Goal: Find specific page/section: Find specific page/section

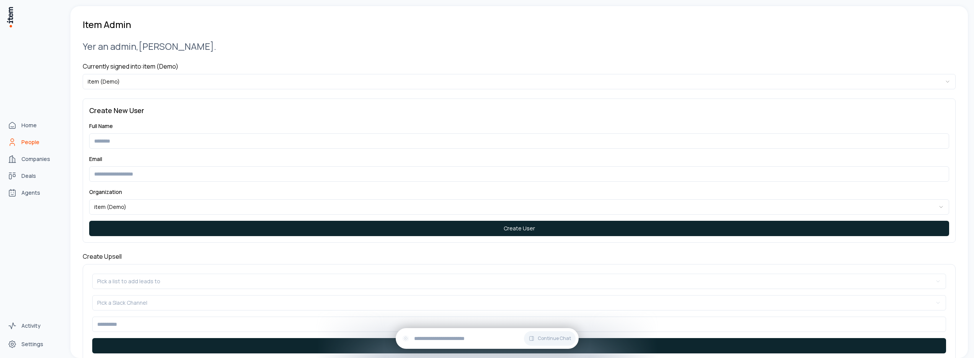
click at [14, 143] on icon "People" at bounding box center [12, 144] width 5 height 2
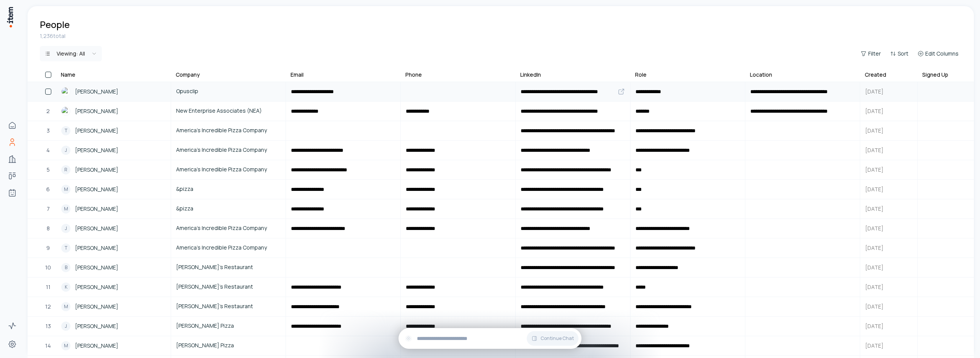
click at [93, 91] on span "Alex Ren" at bounding box center [96, 91] width 43 height 8
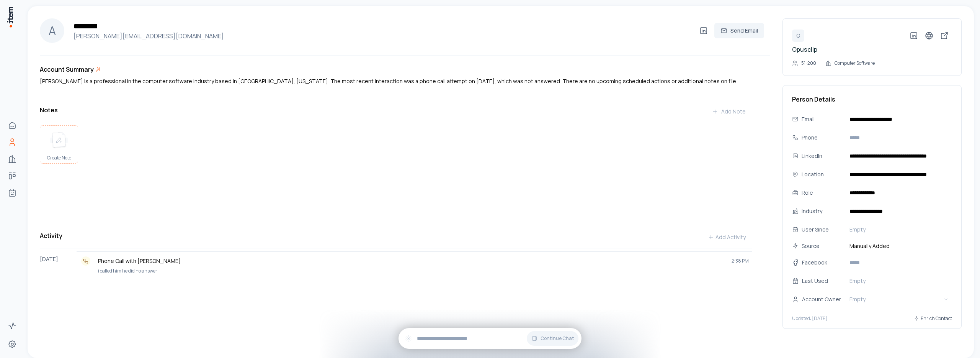
click at [59, 142] on img at bounding box center [59, 140] width 18 height 17
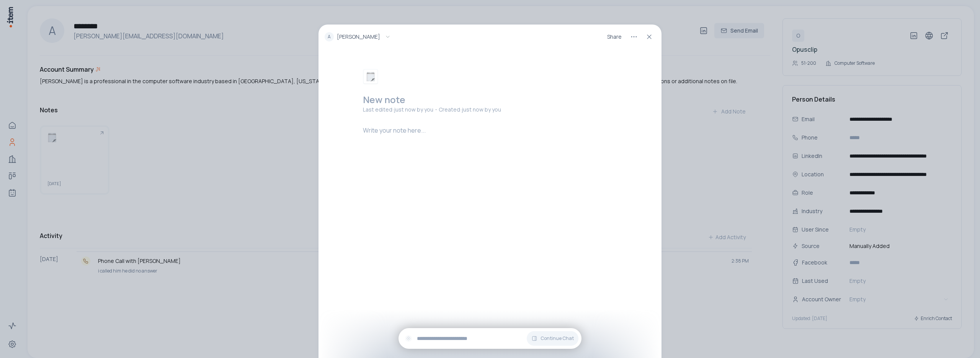
click at [371, 77] on img "Select emoji" at bounding box center [370, 76] width 9 height 9
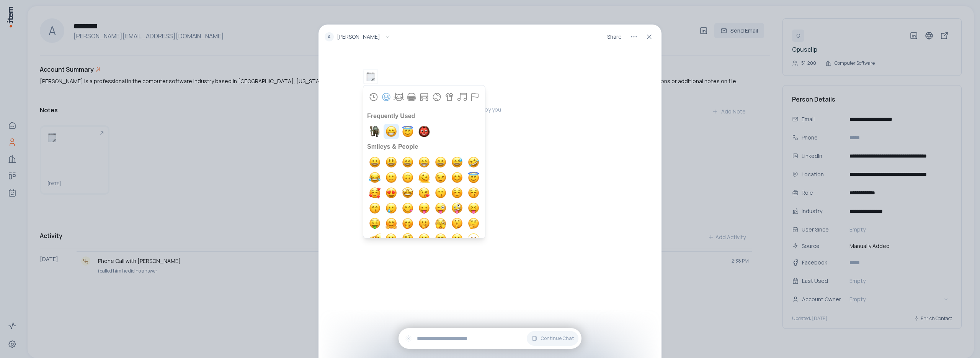
click at [390, 133] on img "grin" at bounding box center [391, 131] width 15 height 15
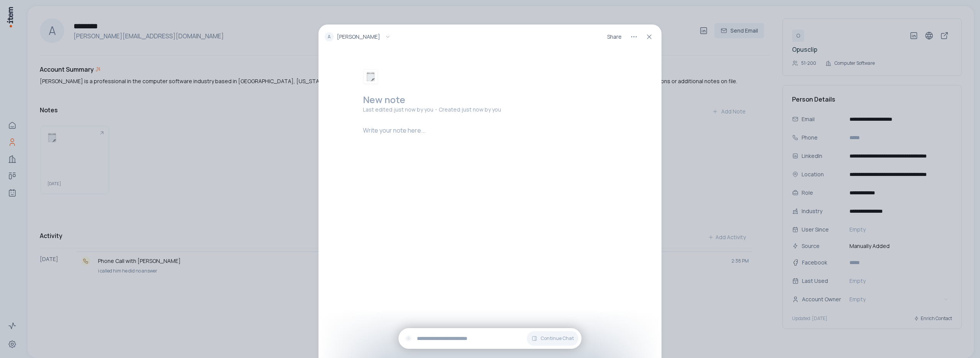
click at [451, 136] on div at bounding box center [491, 153] width 257 height 55
click at [395, 102] on h2 at bounding box center [491, 99] width 257 height 12
click at [408, 131] on p at bounding box center [491, 130] width 257 height 9
click at [650, 39] on icon at bounding box center [649, 37] width 8 height 8
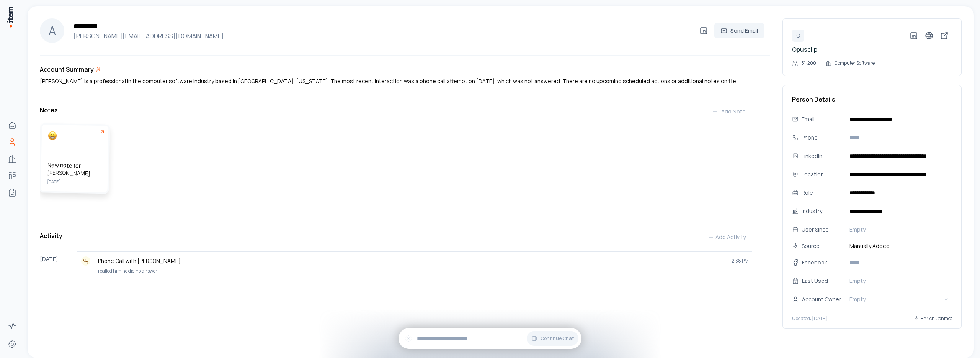
click at [71, 144] on div "New note for alex Ren August 11" at bounding box center [75, 157] width 68 height 67
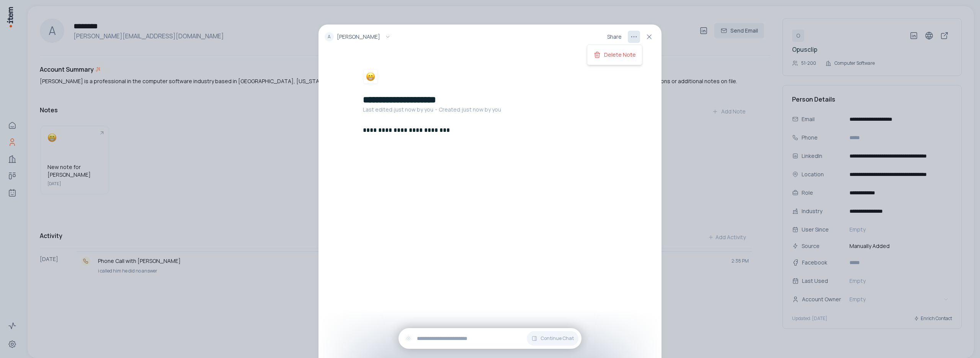
click at [636, 36] on html "**********" at bounding box center [490, 179] width 980 height 358
click at [617, 53] on p "Delete Note" at bounding box center [620, 55] width 32 height 8
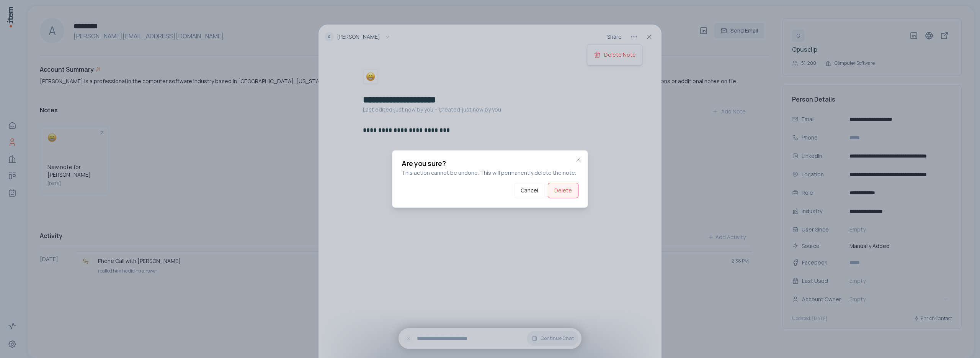
click at [556, 188] on button "Delete" at bounding box center [563, 190] width 31 height 15
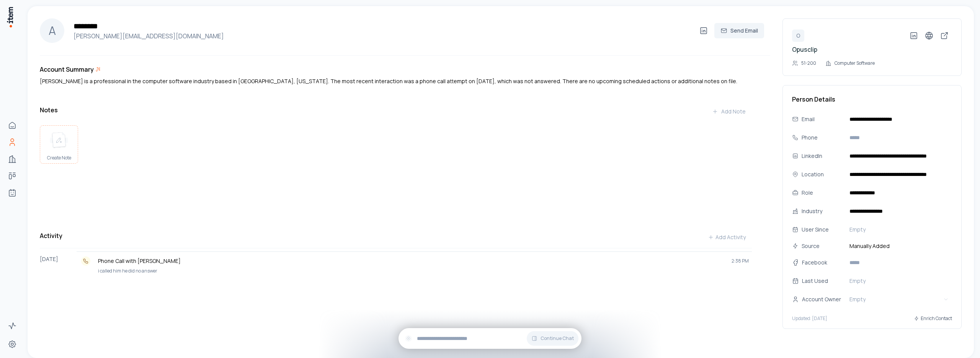
click at [68, 150] on div "Create Note" at bounding box center [59, 146] width 38 height 41
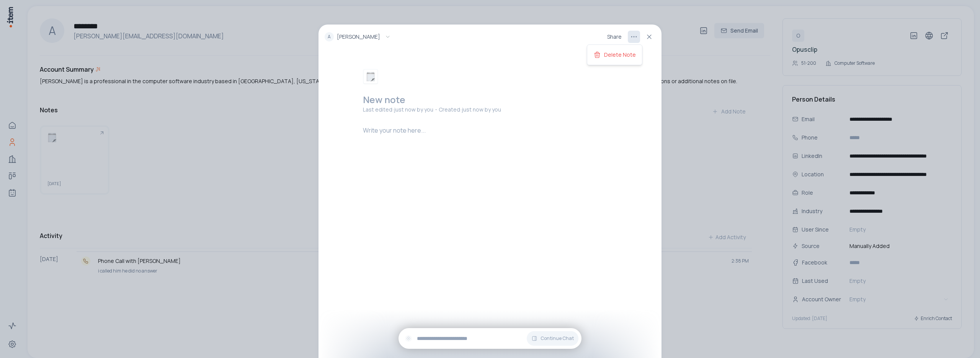
click at [635, 37] on html "**********" at bounding box center [490, 179] width 980 height 358
click at [618, 56] on p "Delete Note" at bounding box center [620, 55] width 32 height 8
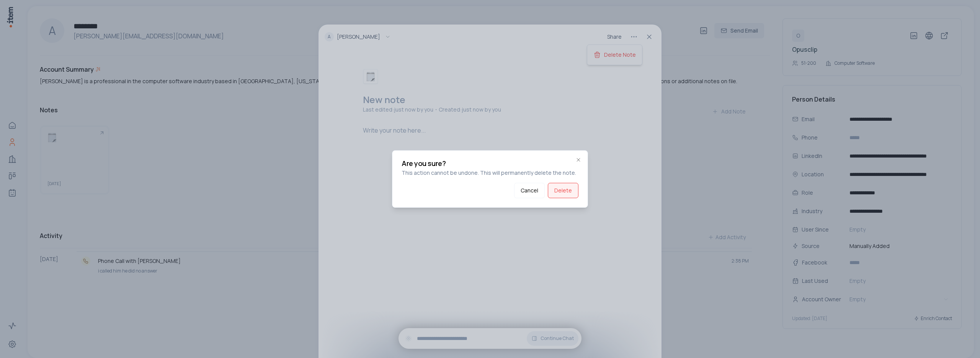
click at [560, 191] on button "Delete" at bounding box center [563, 190] width 31 height 15
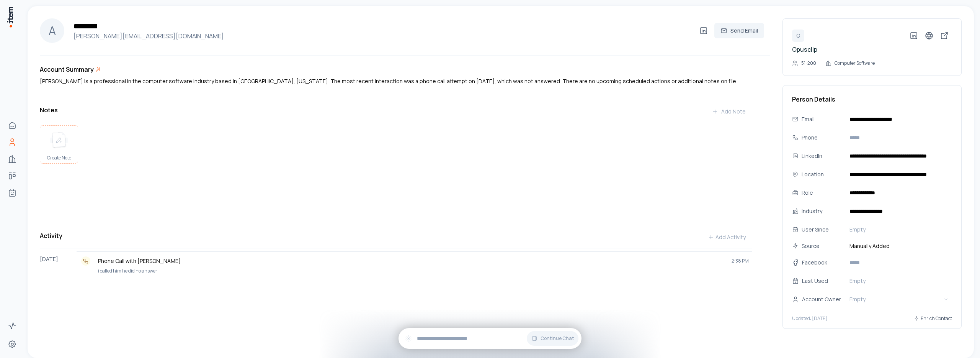
click at [57, 147] on img at bounding box center [59, 140] width 18 height 17
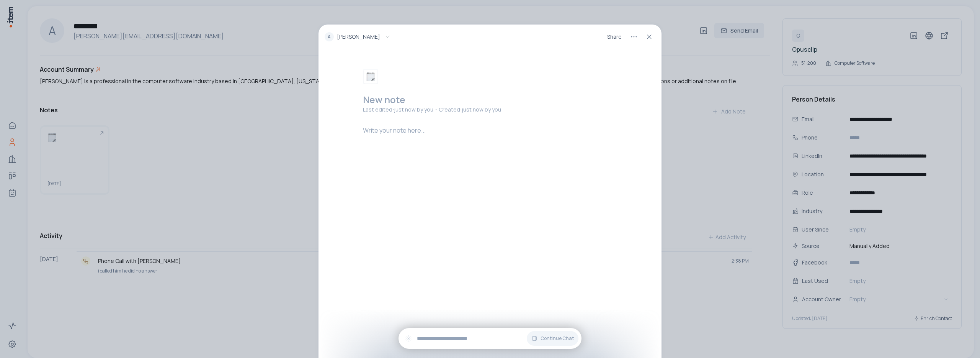
click at [384, 132] on p at bounding box center [491, 130] width 257 height 9
click at [387, 101] on h2 at bounding box center [491, 99] width 257 height 12
click at [420, 183] on div "**********" at bounding box center [489, 214] width 343 height 309
click at [632, 38] on html "**********" at bounding box center [490, 179] width 980 height 358
click at [613, 54] on p "Delete Note" at bounding box center [620, 55] width 32 height 8
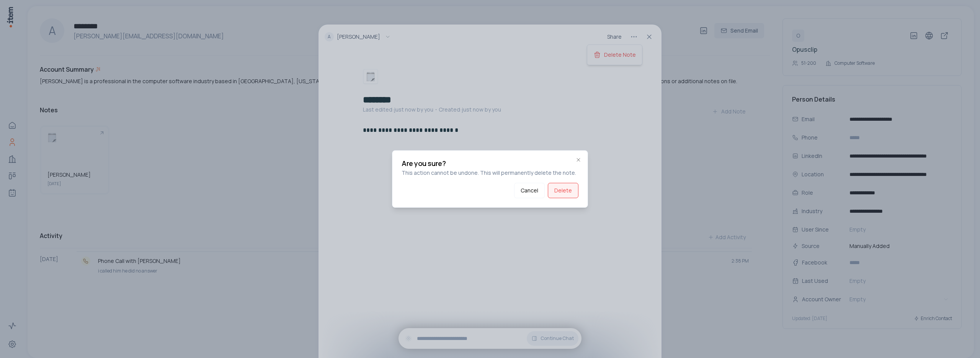
click at [563, 196] on button "Delete" at bounding box center [563, 190] width 31 height 15
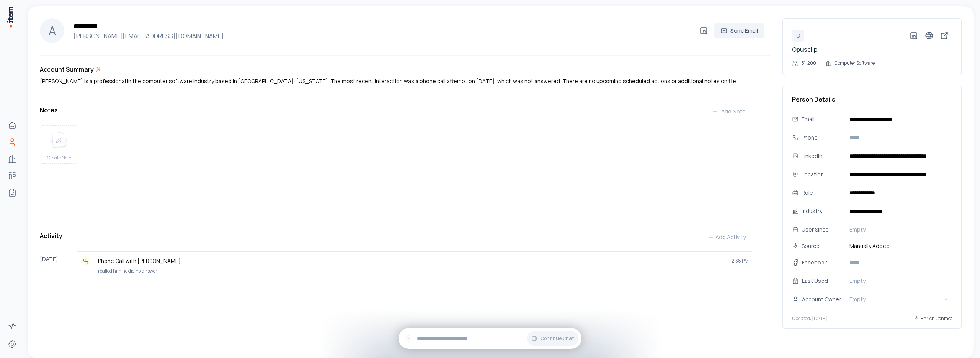
click at [732, 112] on div "Add Note" at bounding box center [729, 112] width 34 height 8
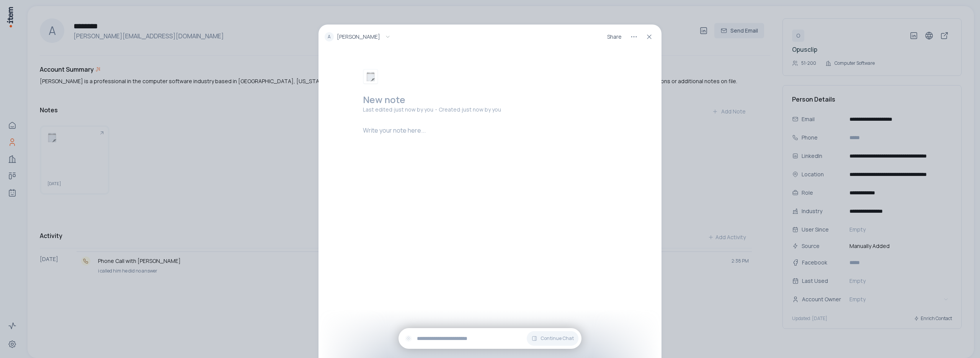
click at [388, 102] on h2 at bounding box center [491, 99] width 257 height 12
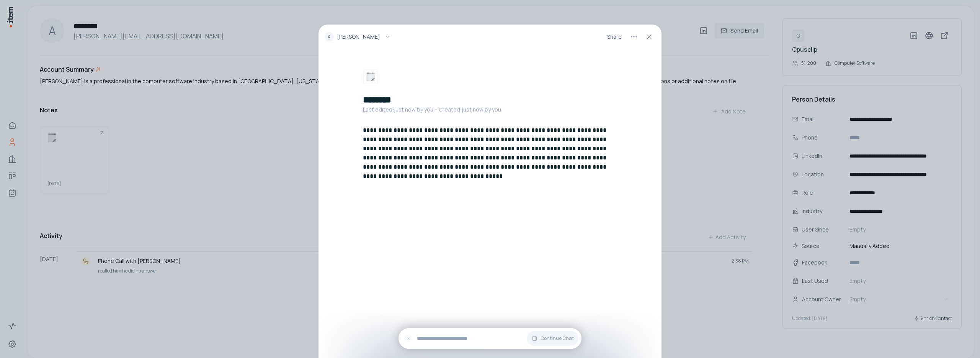
click at [465, 226] on div "**********" at bounding box center [489, 214] width 343 height 309
click at [648, 39] on icon at bounding box center [649, 37] width 8 height 8
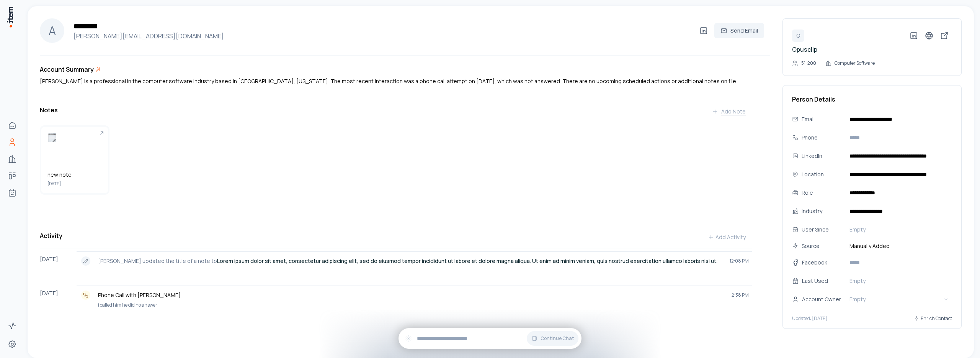
click at [729, 114] on div "Add Note" at bounding box center [729, 112] width 34 height 8
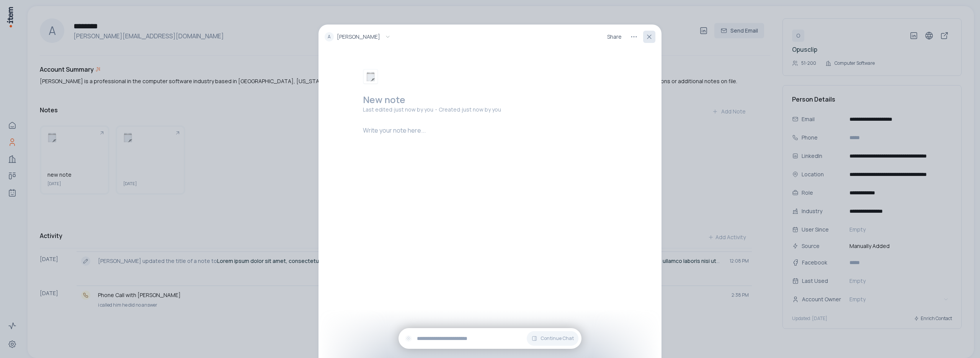
click at [650, 39] on icon at bounding box center [649, 37] width 8 height 8
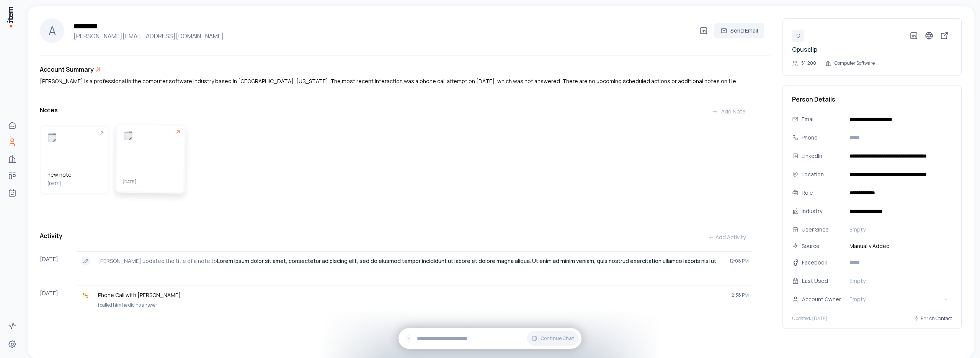
click at [152, 160] on div "August 11" at bounding box center [151, 157] width 68 height 67
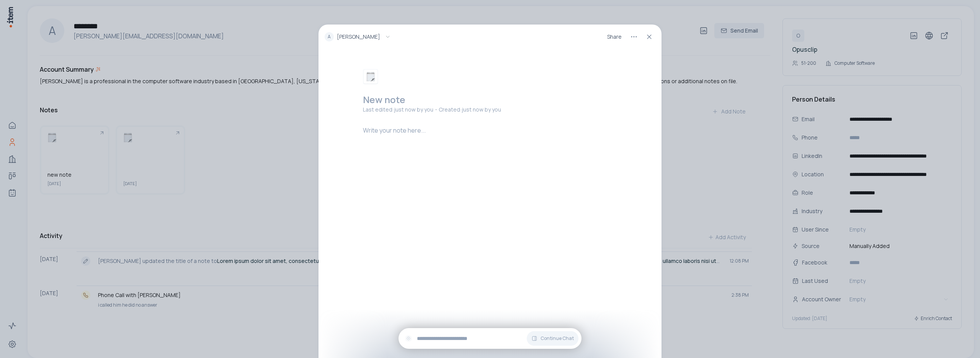
click at [370, 78] on img "Select emoji" at bounding box center [370, 76] width 9 height 9
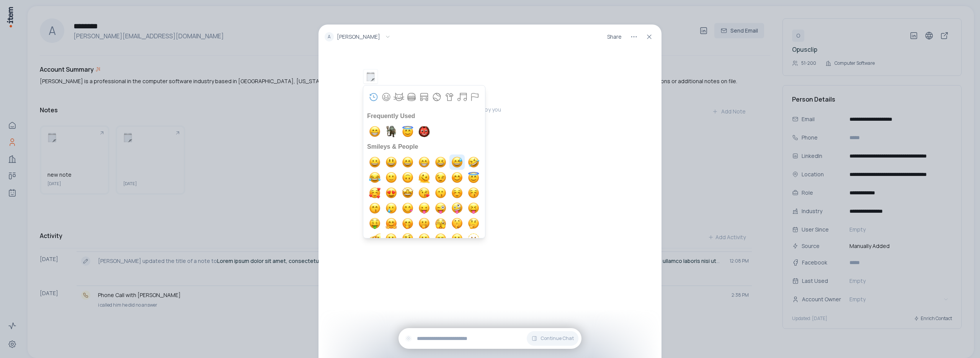
click at [452, 161] on img "sweat smile" at bounding box center [456, 161] width 15 height 15
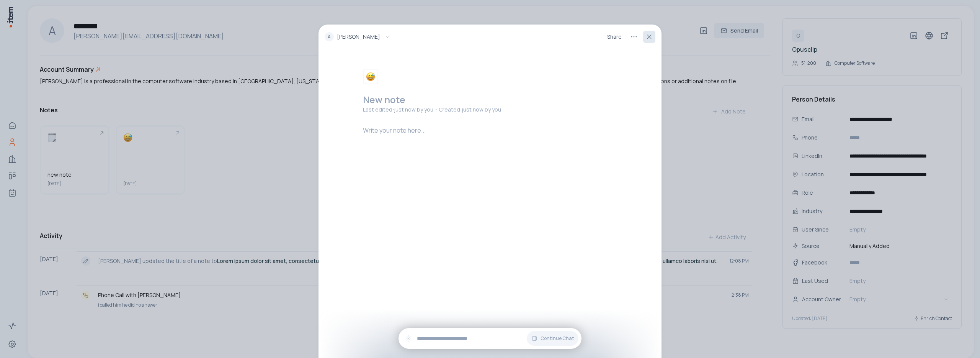
click at [647, 39] on icon at bounding box center [649, 37] width 8 height 8
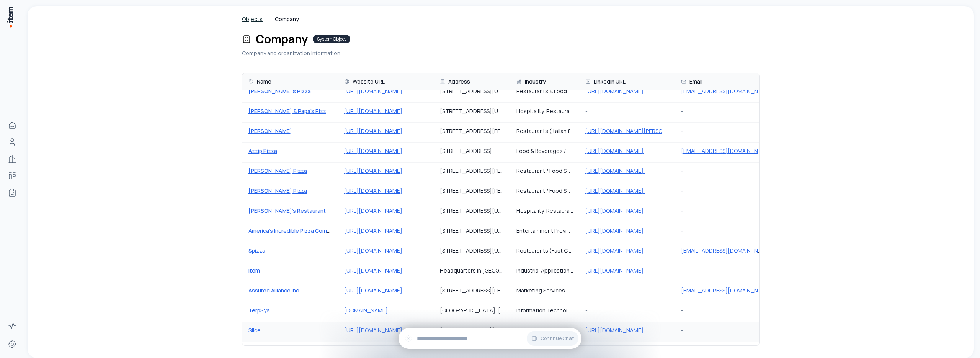
scroll to position [249, 0]
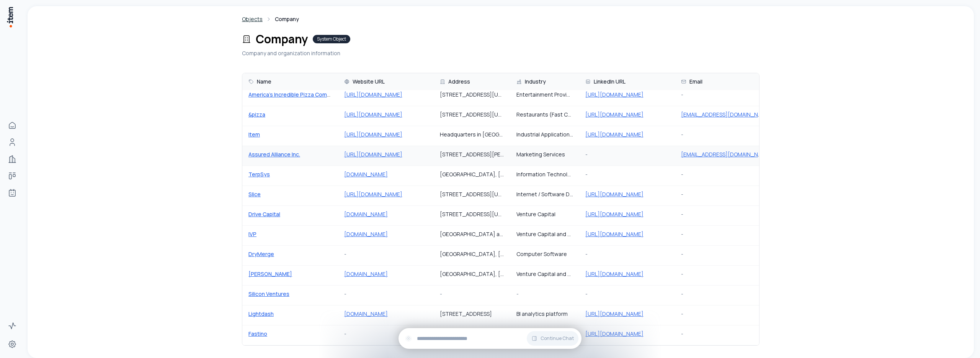
click at [268, 150] on link "Assured Alliance Inc." at bounding box center [274, 153] width 52 height 7
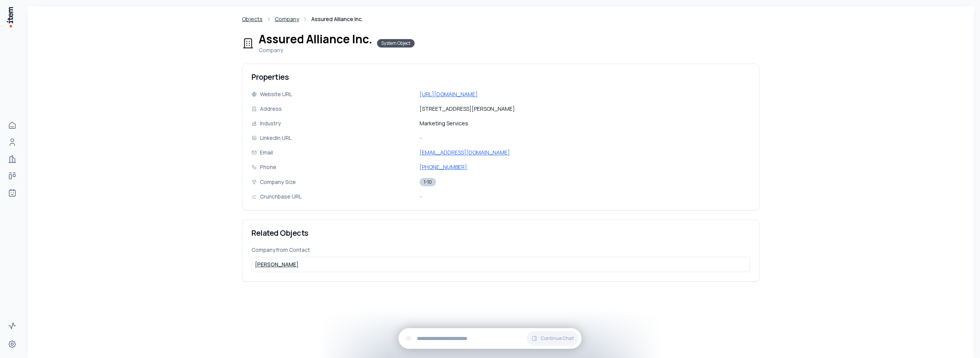
click at [396, 44] on div "System Object" at bounding box center [396, 43] width 38 height 8
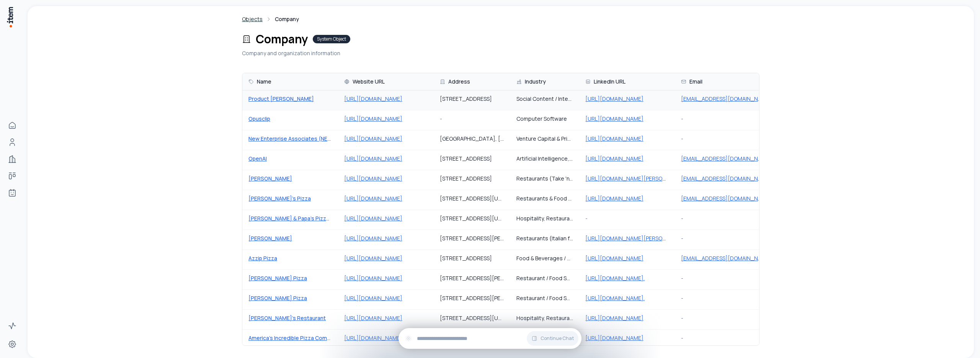
click at [308, 97] on div "Product [PERSON_NAME]" at bounding box center [289, 99] width 83 height 8
click at [269, 99] on link "Product [PERSON_NAME]" at bounding box center [280, 98] width 65 height 7
click at [314, 101] on div "Product [PERSON_NAME]" at bounding box center [289, 99] width 83 height 8
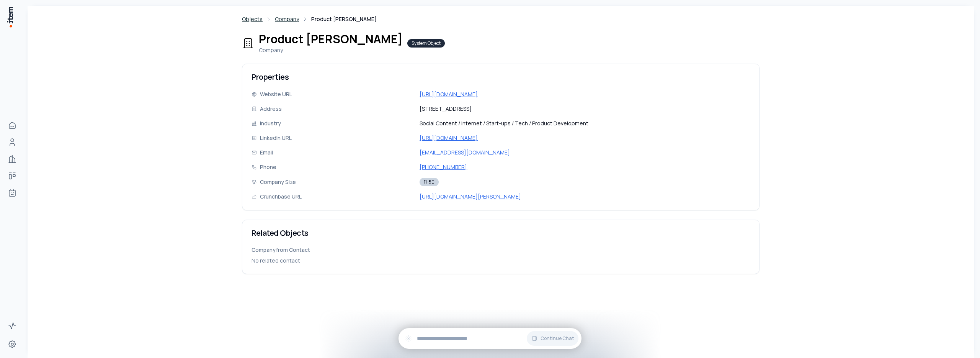
click at [407, 297] on div "Objects Company Product [PERSON_NAME] Product [PERSON_NAME] Company System Obje…" at bounding box center [501, 185] width 946 height 358
